Goal: Transaction & Acquisition: Purchase product/service

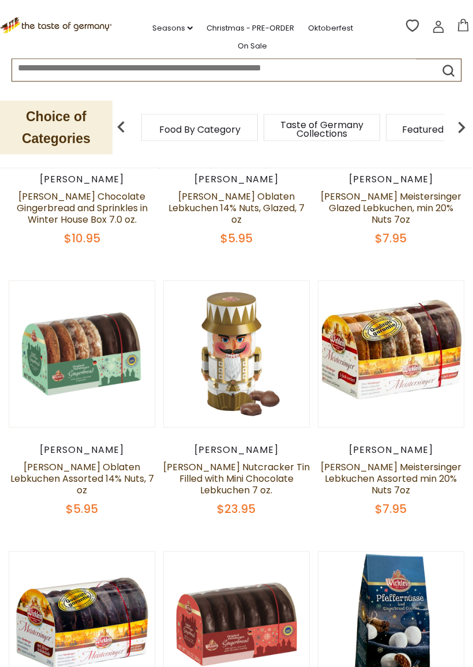
scroll to position [249, 0]
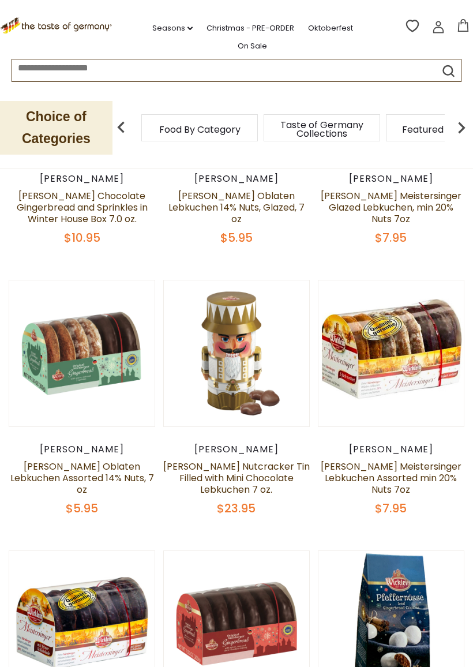
click at [391, 481] on link "[PERSON_NAME] Meistersinger Lebkuchen Assorted min 20% Nuts 7oz" at bounding box center [391, 478] width 141 height 36
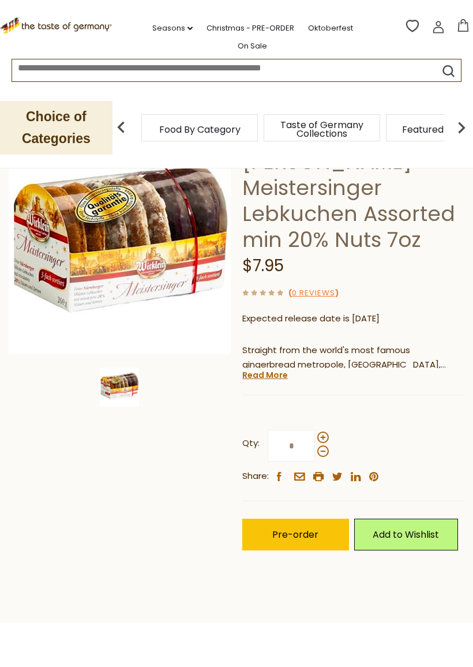
scroll to position [107, 0]
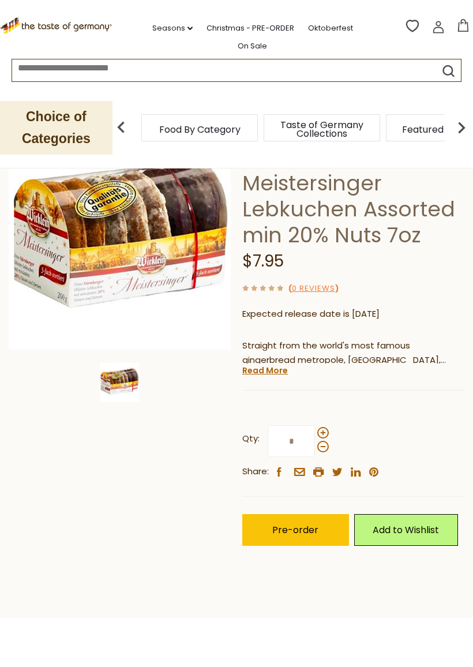
click at [291, 527] on span "Pre-order" at bounding box center [295, 529] width 46 height 13
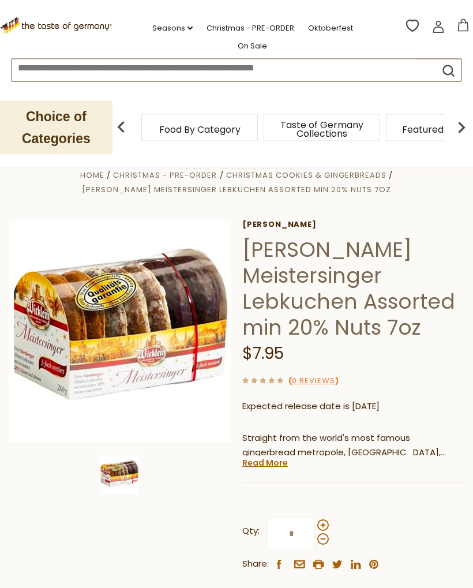
scroll to position [0, 0]
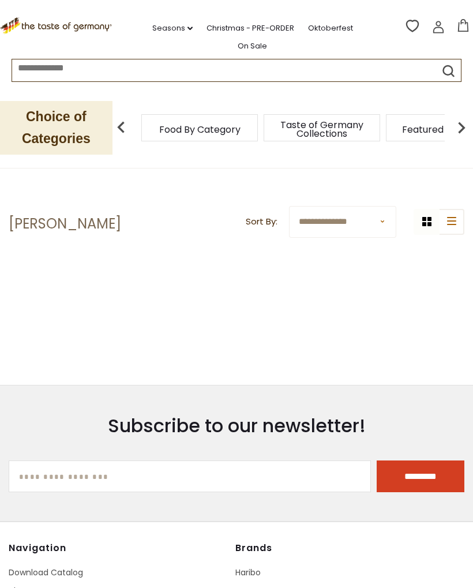
scroll to position [282, 0]
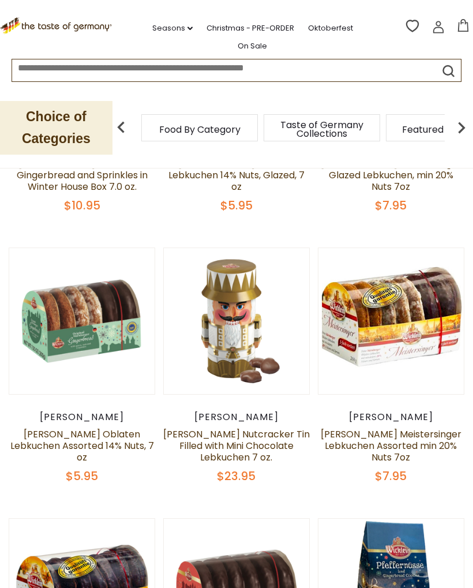
click at [86, 444] on link "[PERSON_NAME] Oblaten Lebkuchen Assorted 14% Nuts, 7 oz" at bounding box center [82, 446] width 144 height 36
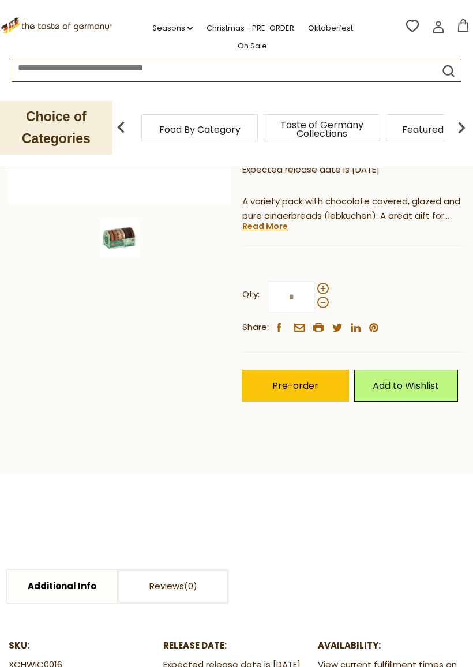
scroll to position [251, 0]
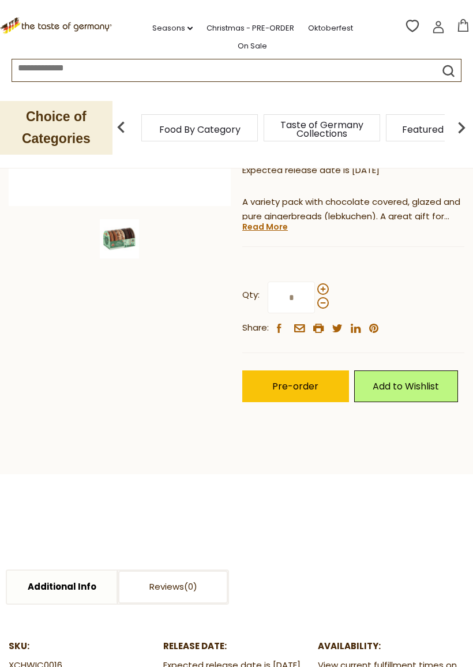
click at [292, 380] on span "Pre-order" at bounding box center [295, 386] width 46 height 13
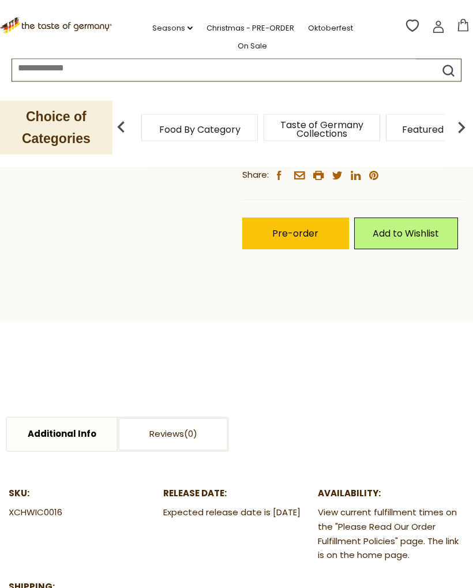
scroll to position [436, 0]
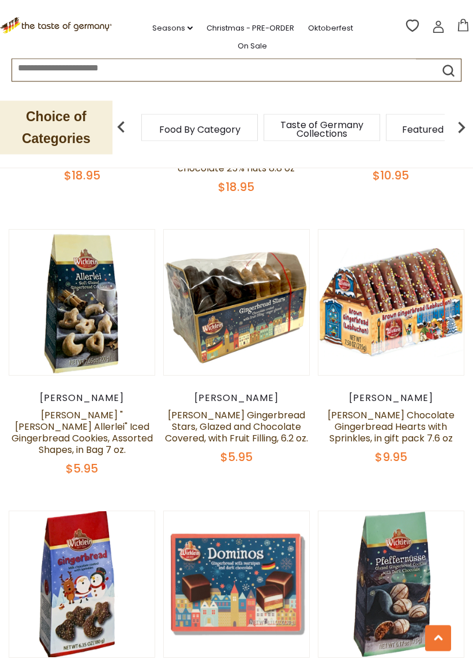
scroll to position [1393, 0]
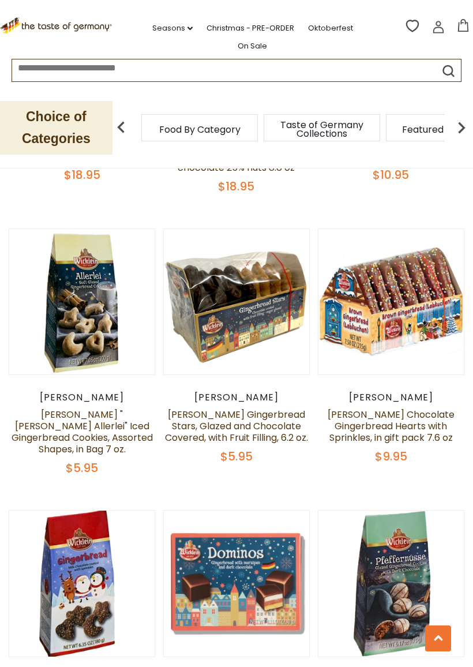
click at [395, 420] on link "[PERSON_NAME] Chocolate Gingerbread Hearts with Sprinkles, in gift pack 7.6 oz" at bounding box center [391, 426] width 127 height 36
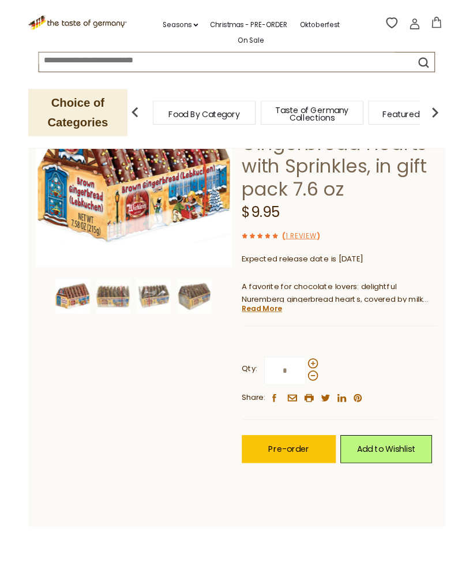
scroll to position [155, 0]
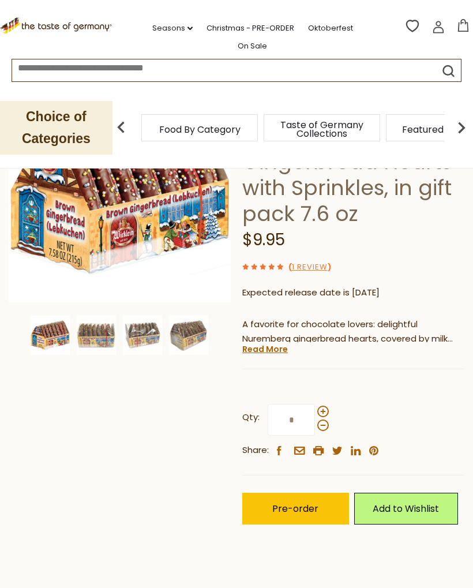
click at [290, 493] on button "Pre-order" at bounding box center [295, 509] width 107 height 32
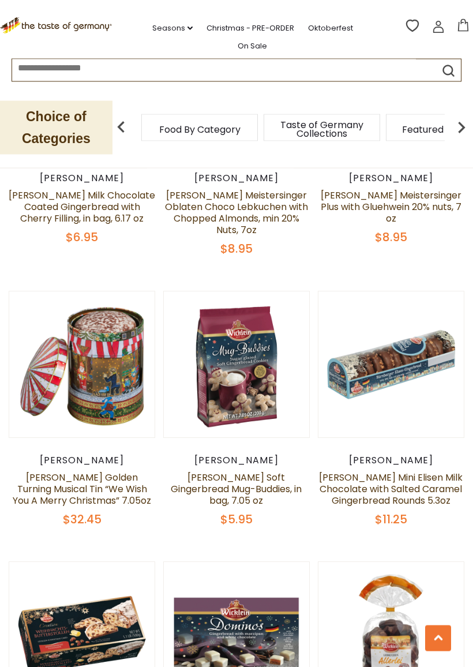
scroll to position [2176, 0]
click at [229, 471] on link "Wicklein Soft Gingerbread Mug-Buddies, in bag, 7.05 oz" at bounding box center [236, 489] width 131 height 36
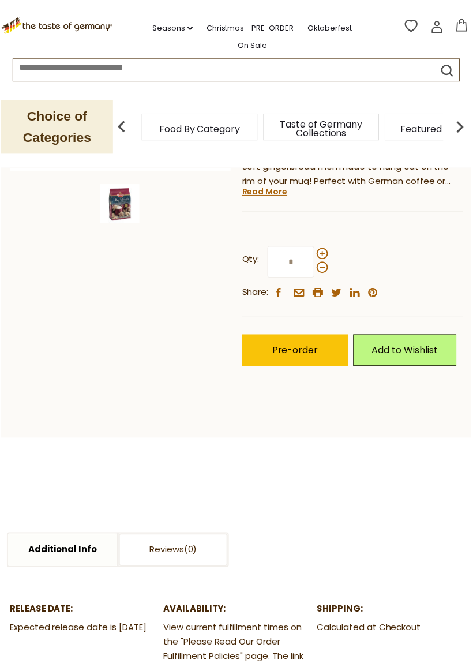
scroll to position [284, 0]
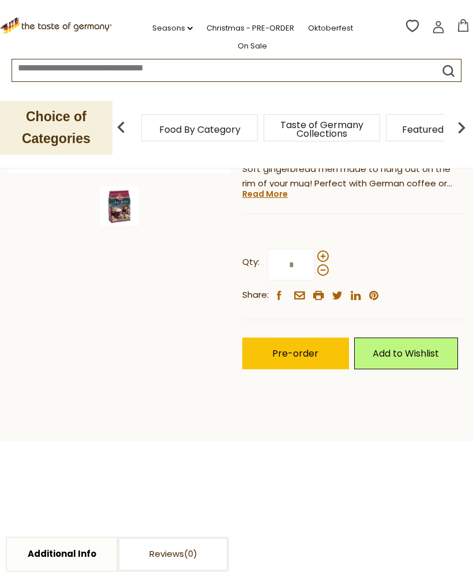
click at [293, 348] on span "Pre-order" at bounding box center [295, 353] width 46 height 13
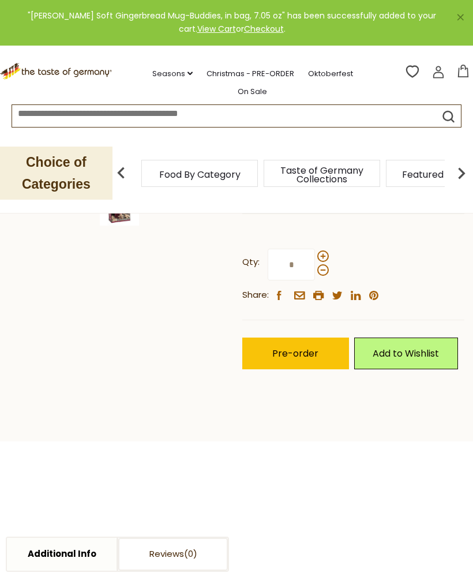
click at [464, 65] on icon at bounding box center [463, 71] width 10 height 13
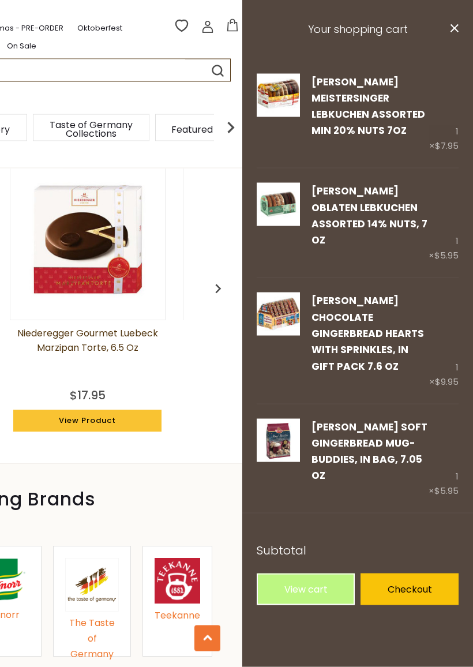
scroll to position [937, 0]
click at [452, 32] on icon "close" at bounding box center [454, 28] width 9 height 9
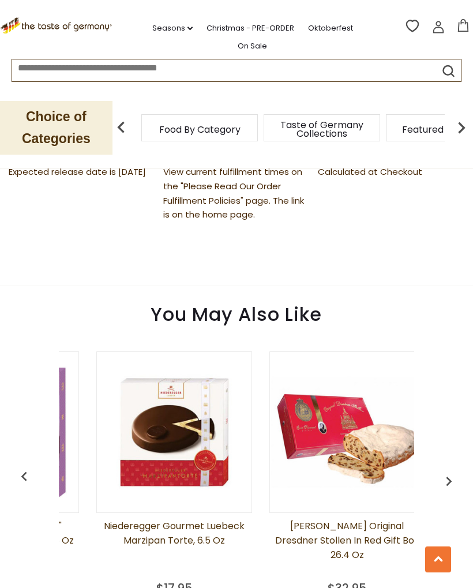
scroll to position [741, 0]
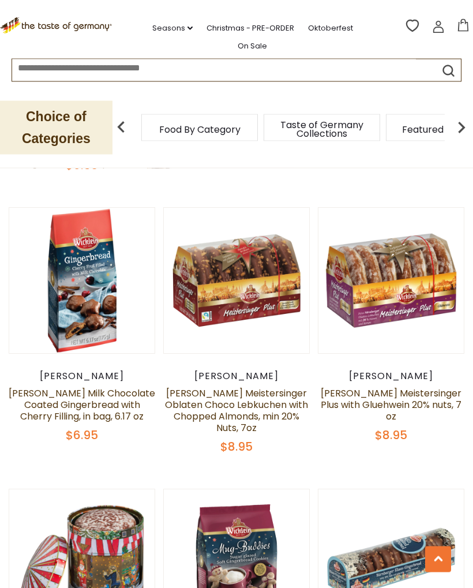
scroll to position [1965, 0]
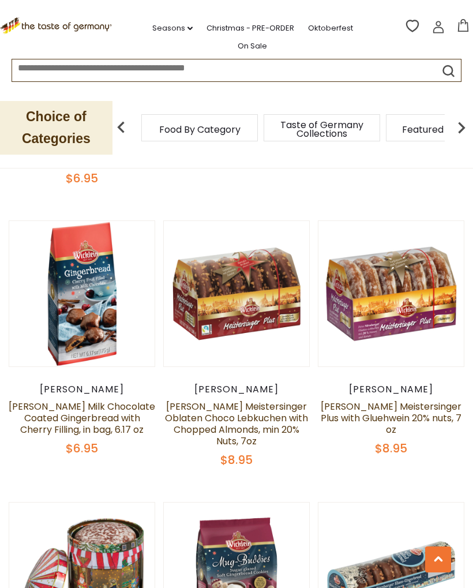
click at [230, 400] on link "[PERSON_NAME] Meistersinger Oblaten Choco Lebkuchen with Chopped Almonds, min 2…" at bounding box center [236, 424] width 143 height 48
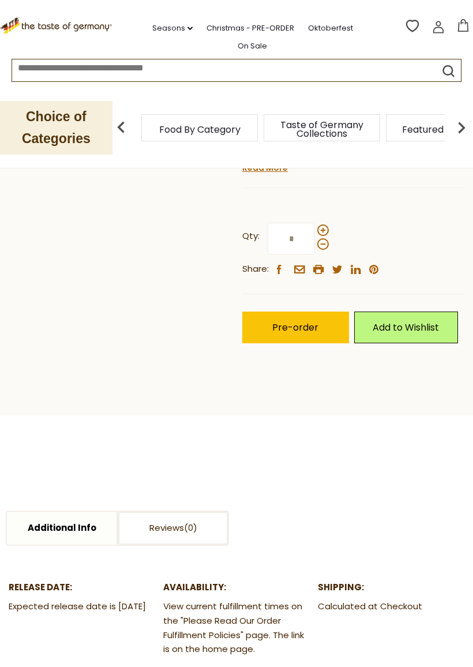
scroll to position [368, 0]
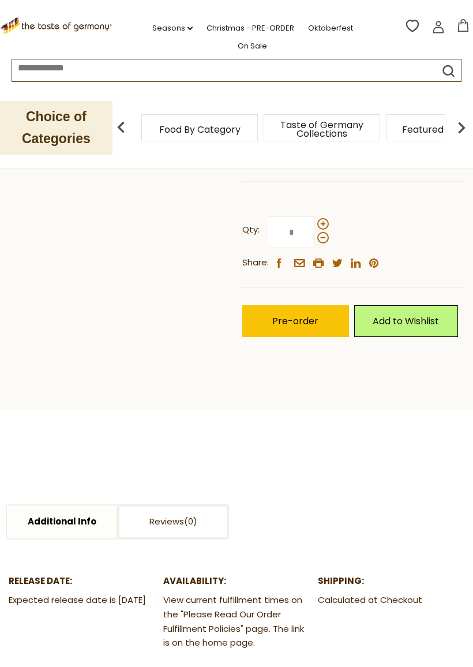
click at [289, 317] on span "Pre-order" at bounding box center [295, 320] width 46 height 13
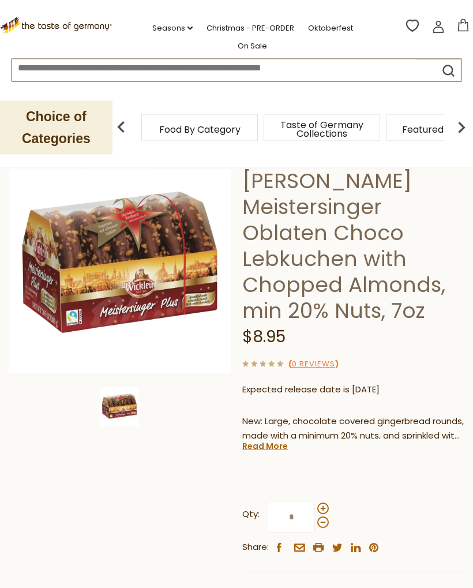
scroll to position [114, 0]
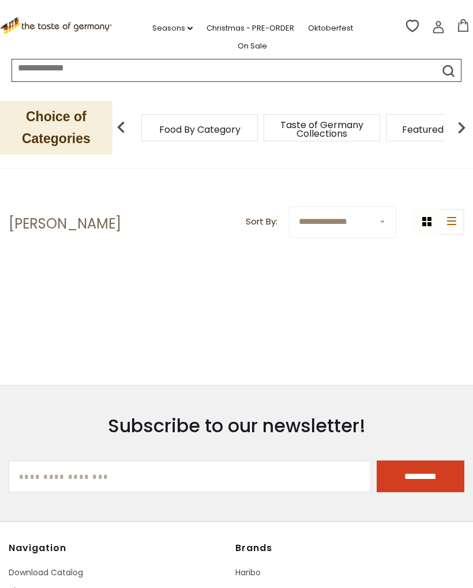
scroll to position [283, 0]
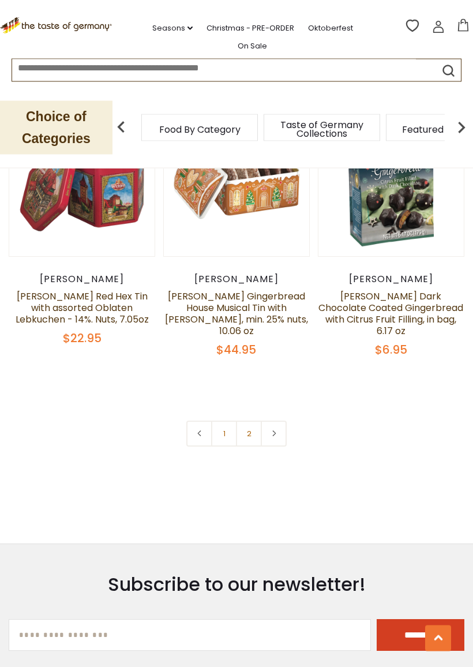
scroll to position [3168, 0]
click at [274, 430] on use at bounding box center [273, 433] width 3 height 6
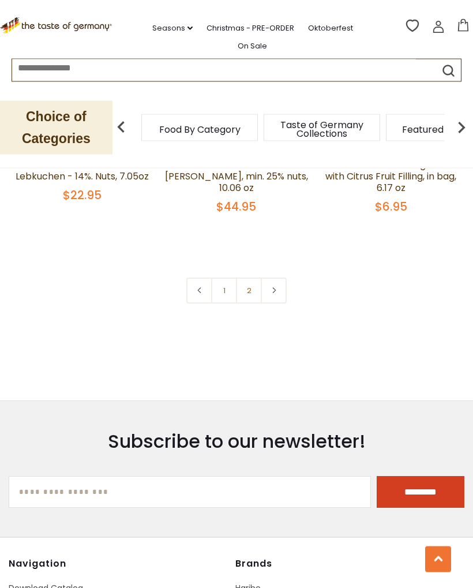
scroll to position [3311, 0]
click at [247, 278] on link "2" at bounding box center [249, 291] width 26 height 26
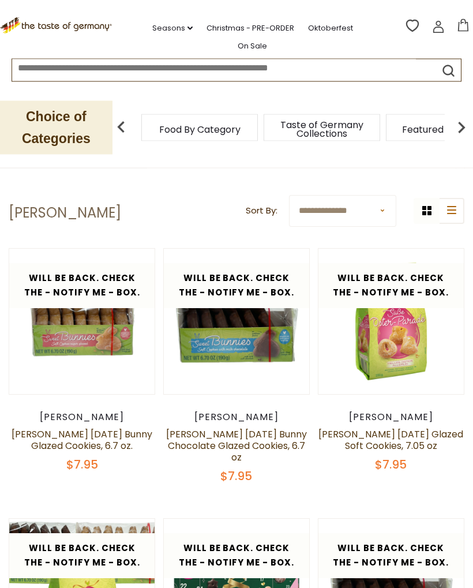
scroll to position [0, 0]
